Goal: Navigation & Orientation: Find specific page/section

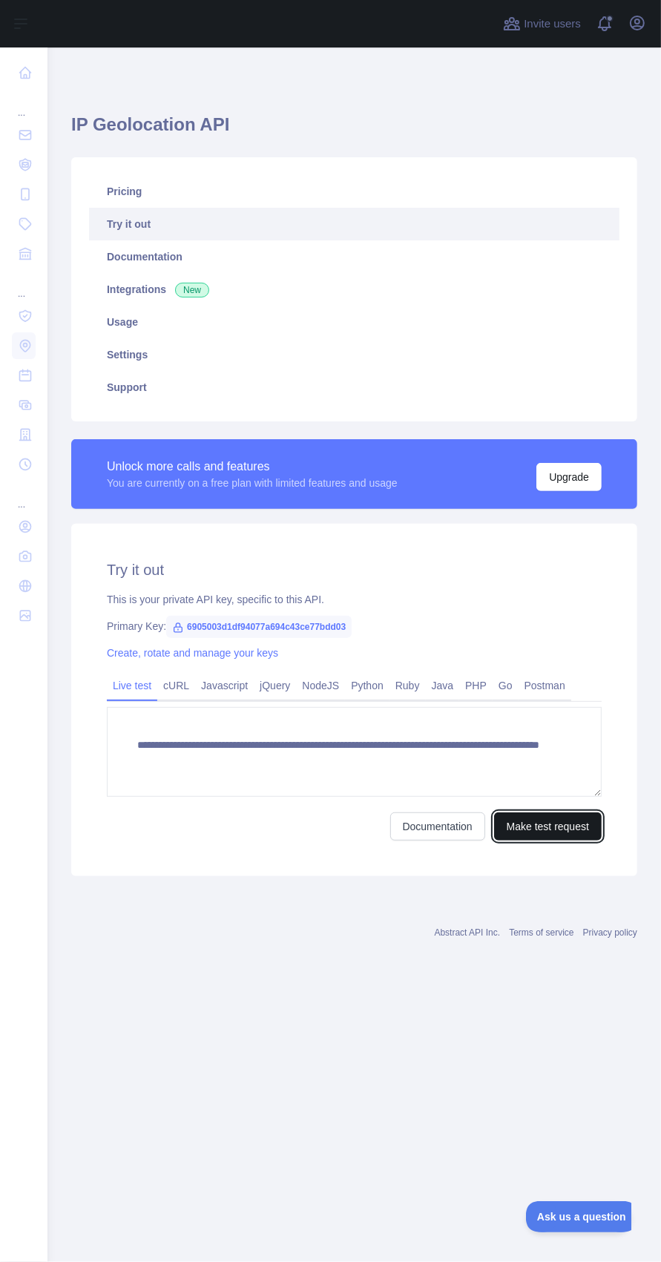
click at [573, 826] on button "Make test request" at bounding box center [548, 827] width 108 height 28
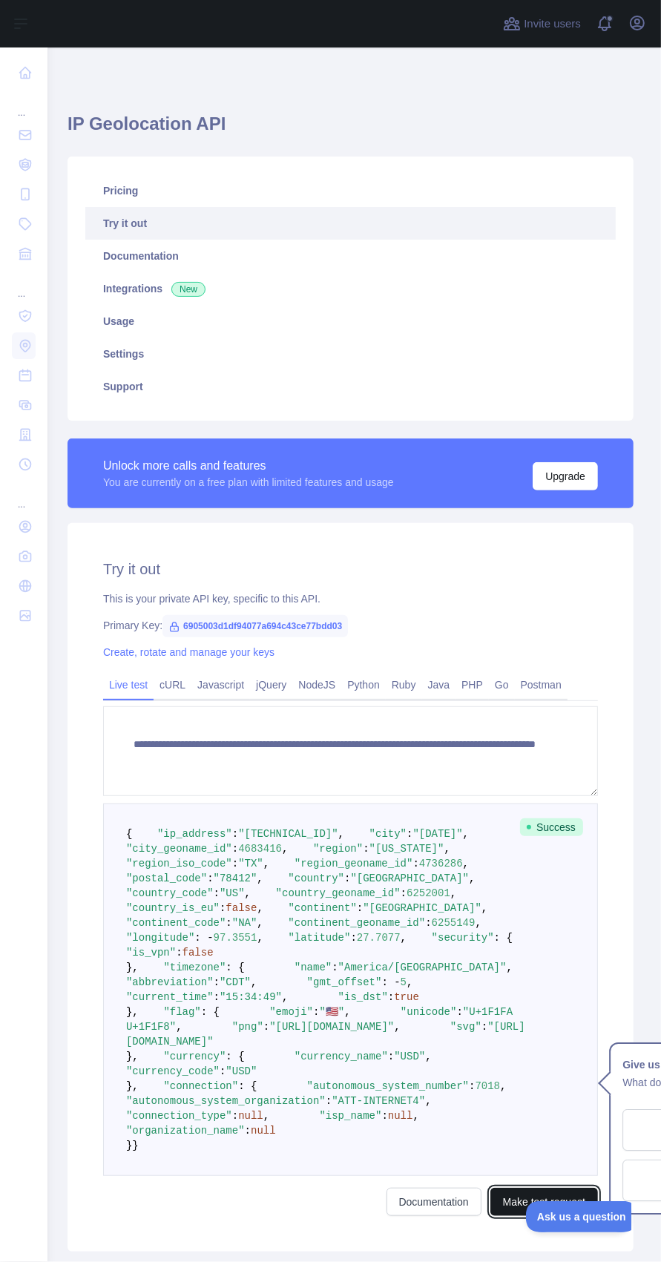
scroll to position [1, 0]
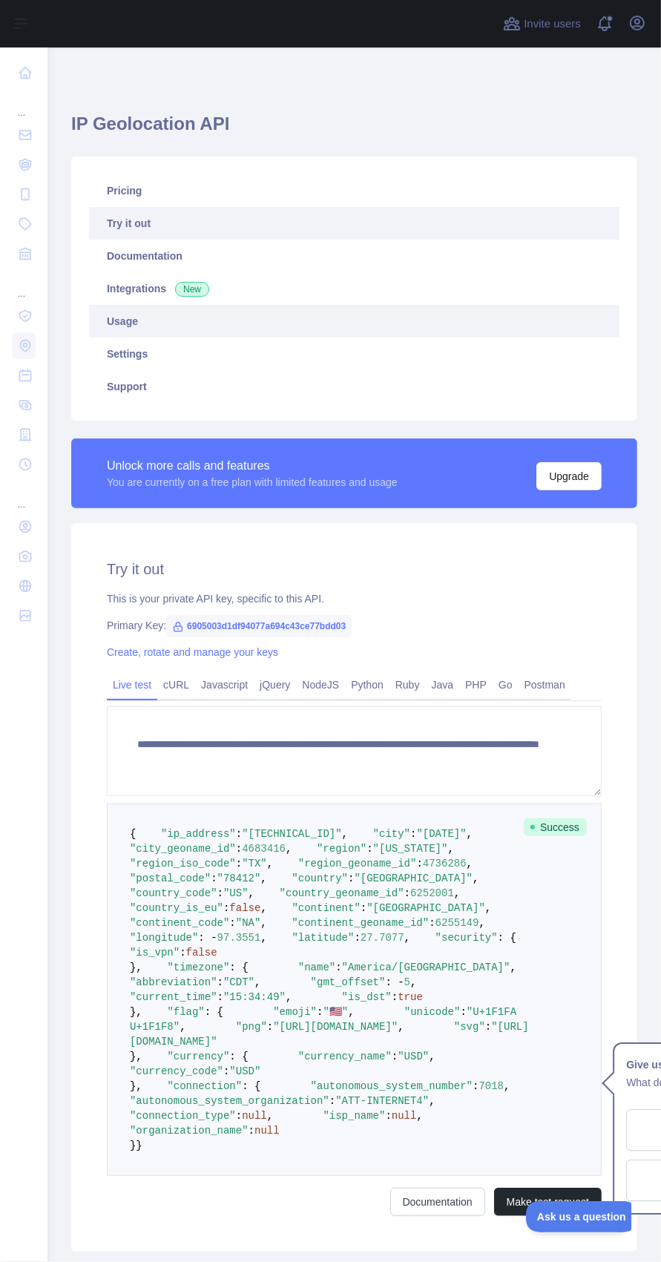
click at [125, 318] on link "Usage" at bounding box center [354, 321] width 531 height 33
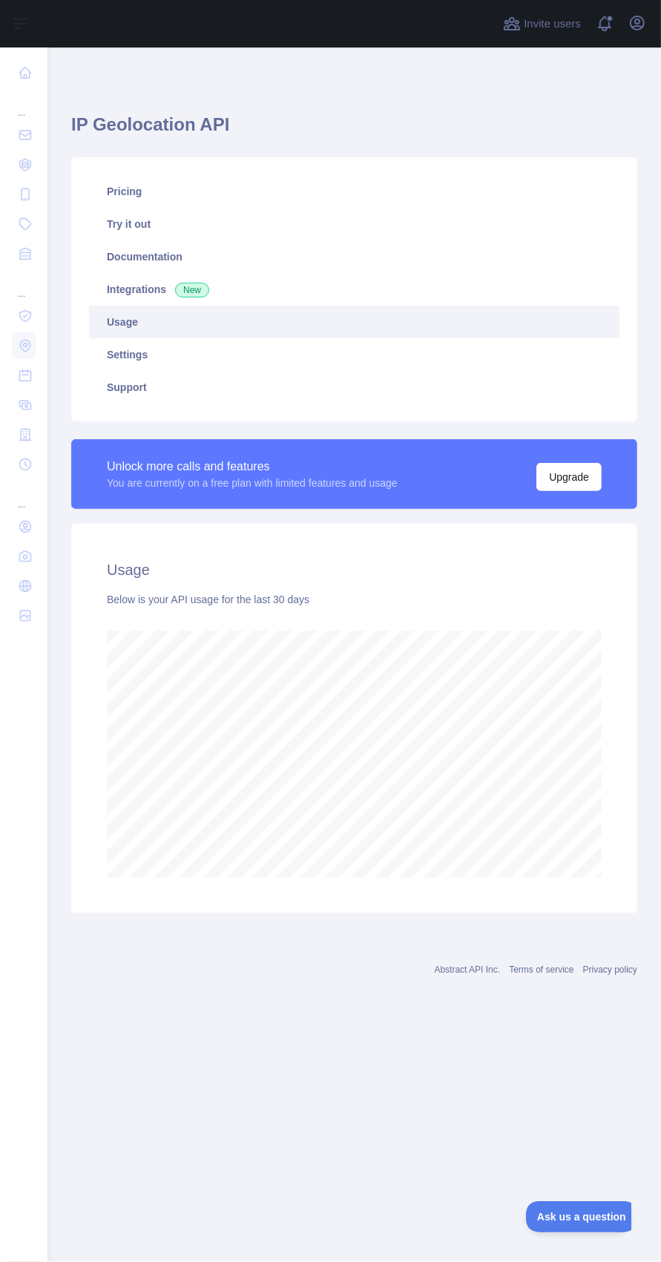
scroll to position [1305, 614]
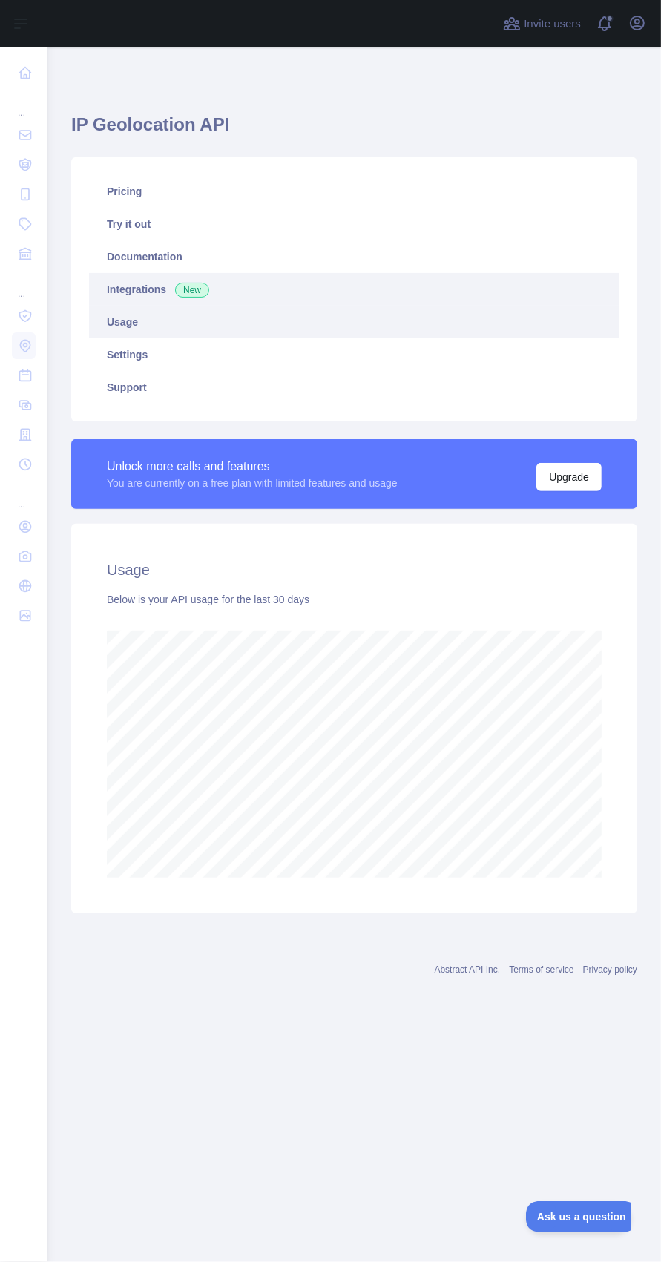
click at [357, 301] on link "Integrations New" at bounding box center [354, 289] width 531 height 33
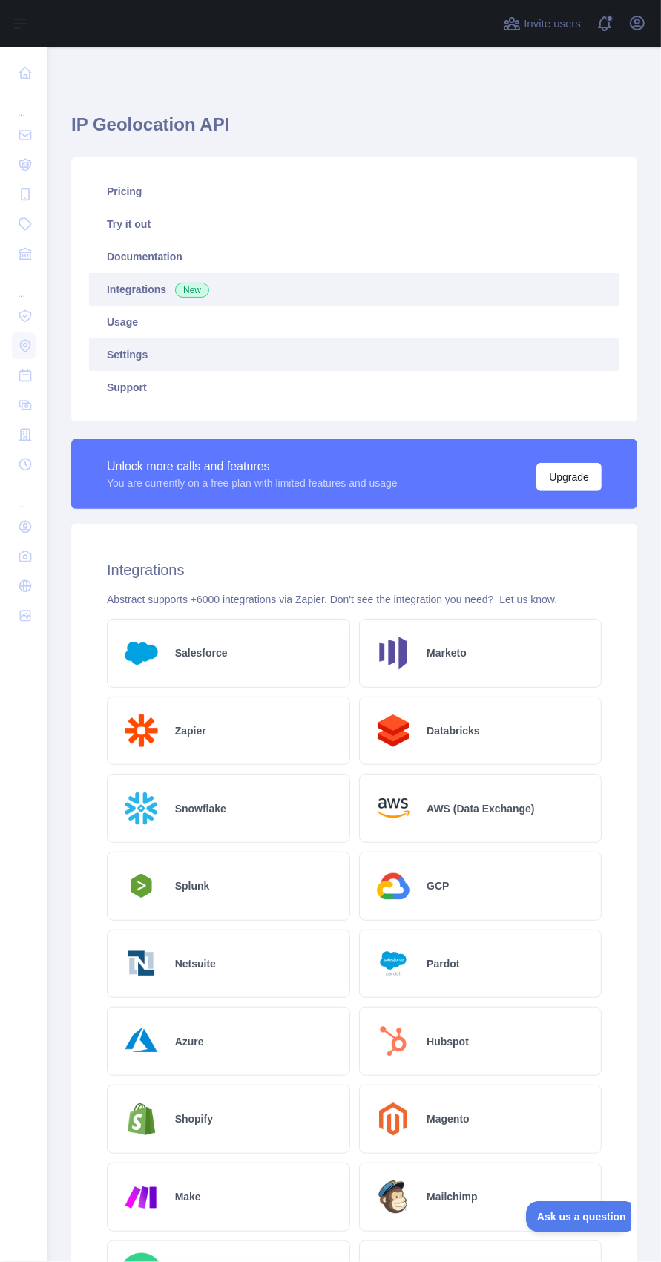
click at [445, 347] on link "Settings" at bounding box center [354, 354] width 531 height 33
